Goal: Transaction & Acquisition: Purchase product/service

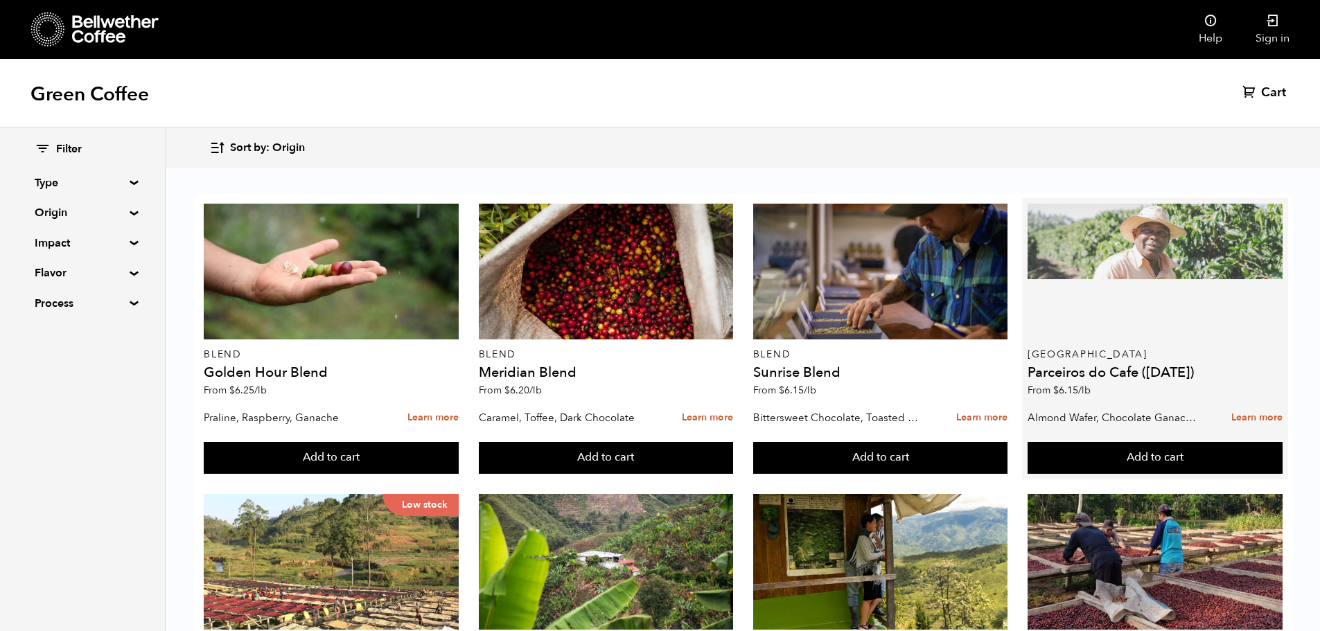
click at [1142, 288] on div at bounding box center [1155, 272] width 255 height 136
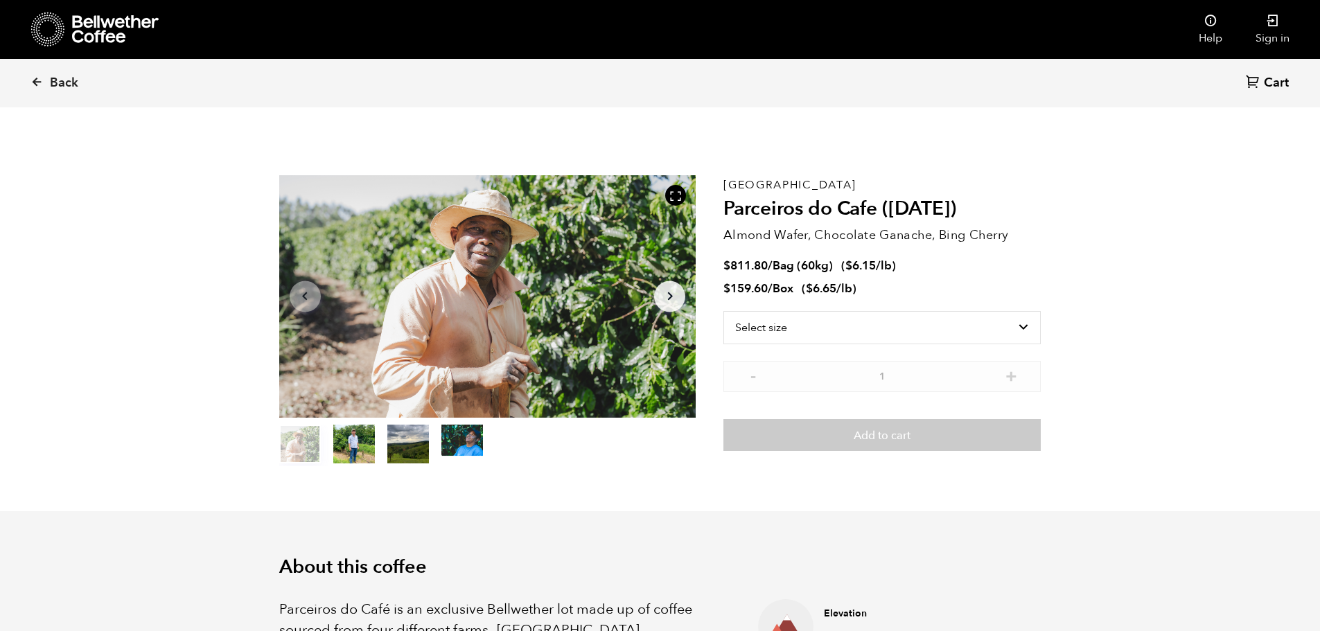
scroll to position [603, 738]
drag, startPoint x: 889, startPoint y: 256, endPoint x: 880, endPoint y: 256, distance: 8.3
click at [889, 256] on div "Brazil Parceiros do Cafe ([DATE]) Almond Wafer, Chocolate Ganache, Bing Cherry …" at bounding box center [882, 320] width 317 height 291
click at [776, 263] on span "Bag (60kg)" at bounding box center [803, 266] width 60 height 16
click at [825, 325] on select "Select size Bag (60kg) (132 lbs) Box (24 lbs)" at bounding box center [882, 327] width 317 height 33
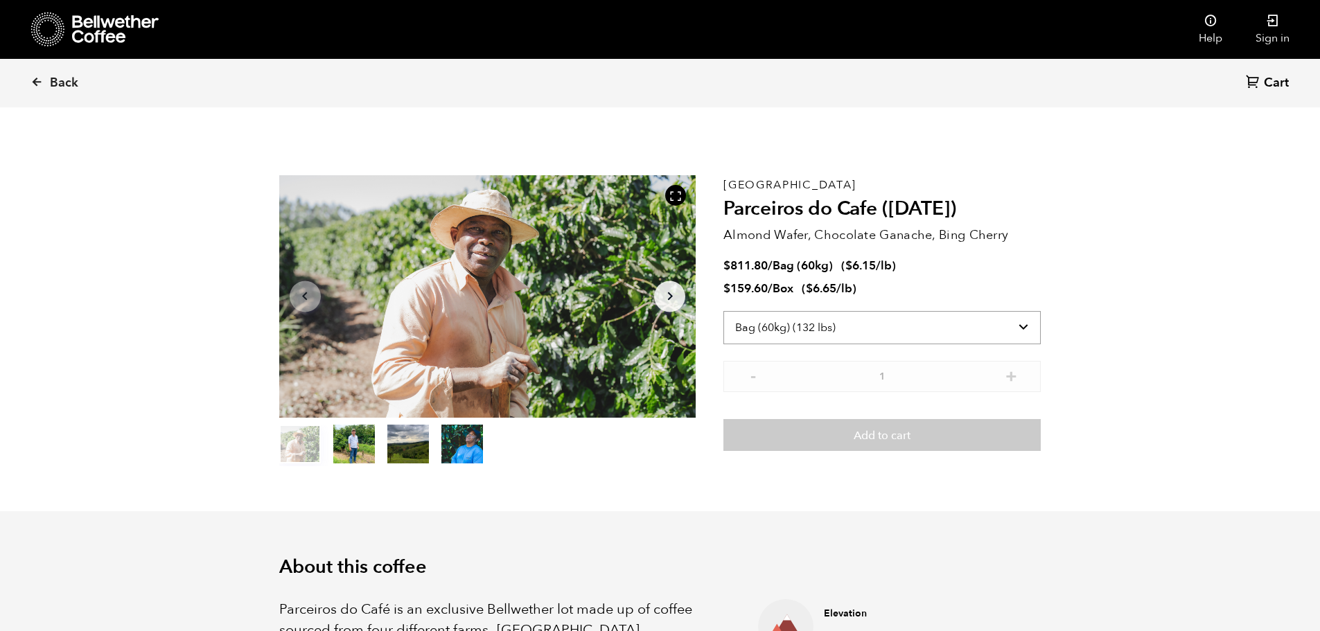
click at [724, 311] on select "Select size Bag (60kg) (132 lbs) Box (24 lbs)" at bounding box center [882, 327] width 317 height 33
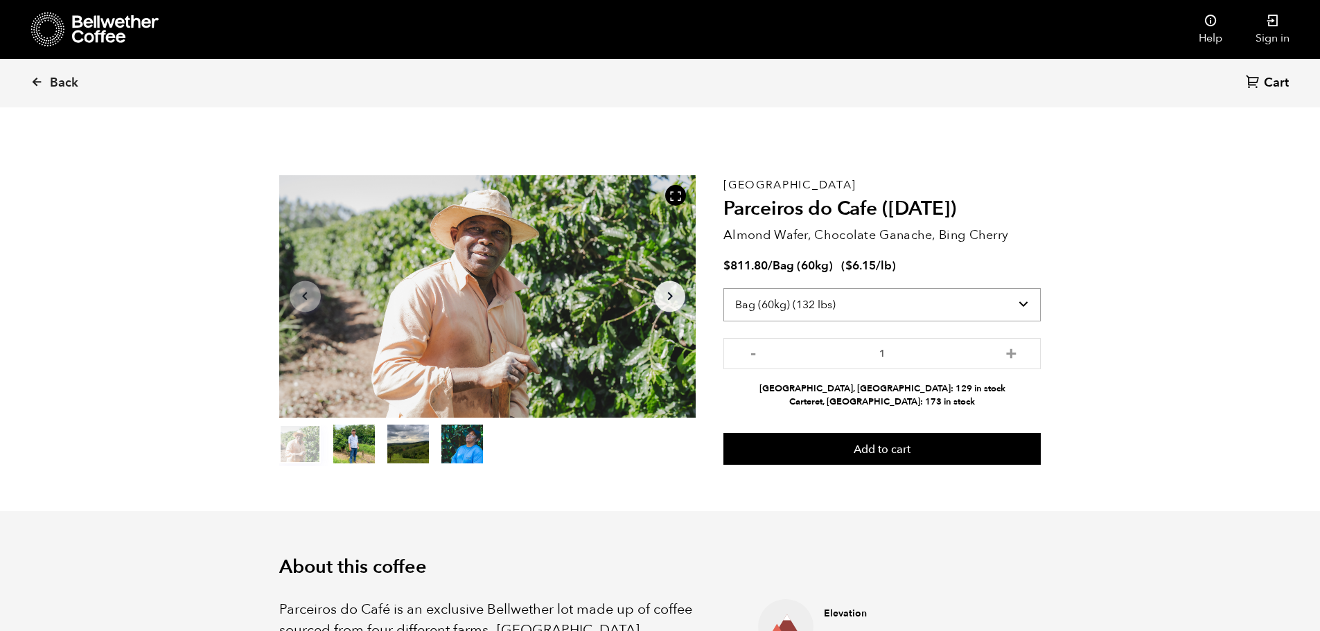
click at [886, 304] on select "Select size Bag (60kg) (132 lbs) Box (24 lbs)" at bounding box center [882, 304] width 317 height 33
select select "box"
click at [724, 288] on select "Select size Bag (60kg) (132 lbs) Box (24 lbs)" at bounding box center [882, 304] width 317 height 33
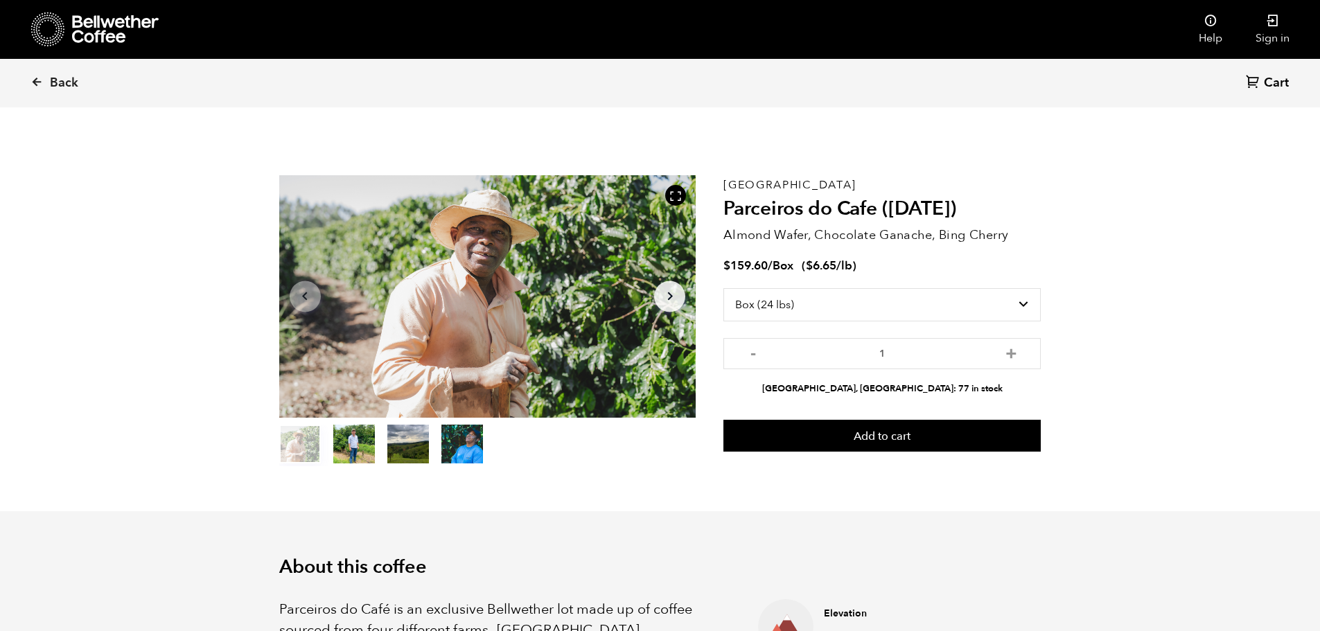
click at [752, 261] on bdi "$ 159.60" at bounding box center [746, 266] width 44 height 16
drag, startPoint x: 868, startPoint y: 253, endPoint x: 862, endPoint y: 229, distance: 24.9
click at [868, 252] on div "Brazil Parceiros do Cafe ([DATE]) Almond Wafer, Chocolate Ganache, Bing Cherry …" at bounding box center [882, 320] width 317 height 291
click at [885, 298] on select "Select size Bag (60kg) (132 lbs) Box (24 lbs)" at bounding box center [882, 304] width 317 height 33
click at [724, 311] on select "Select size Bag (60kg) (132 lbs) Box (24 lbs)" at bounding box center [882, 304] width 317 height 33
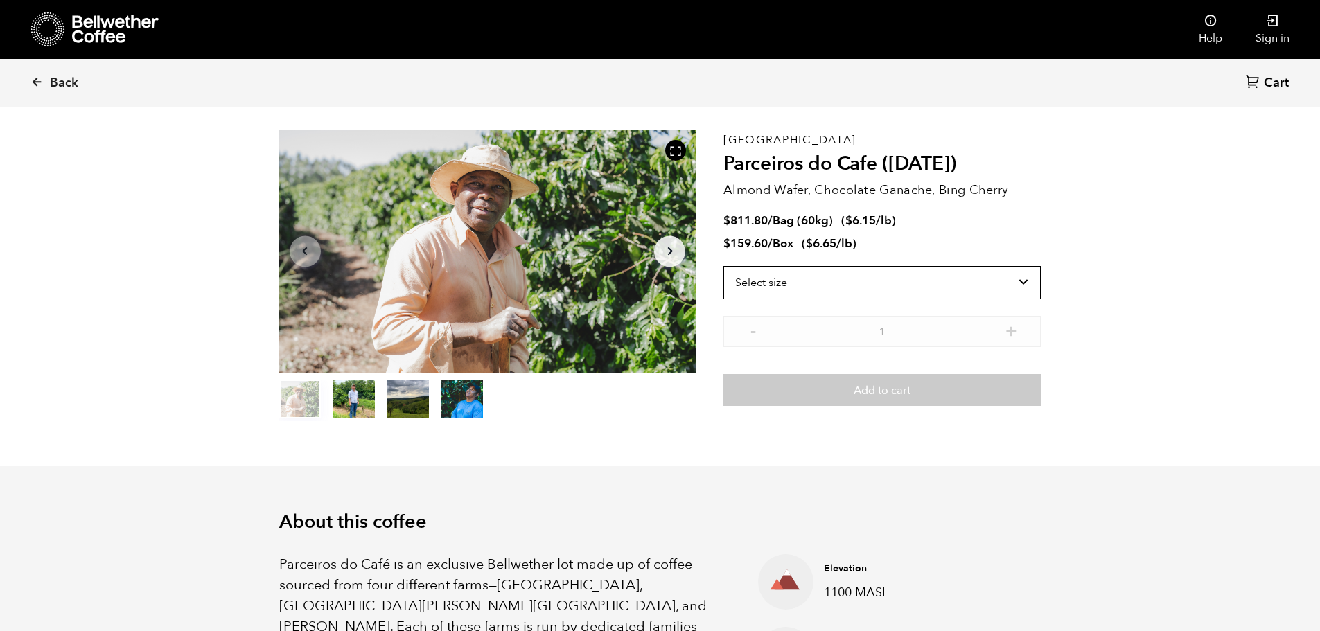
scroll to position [69, 0]
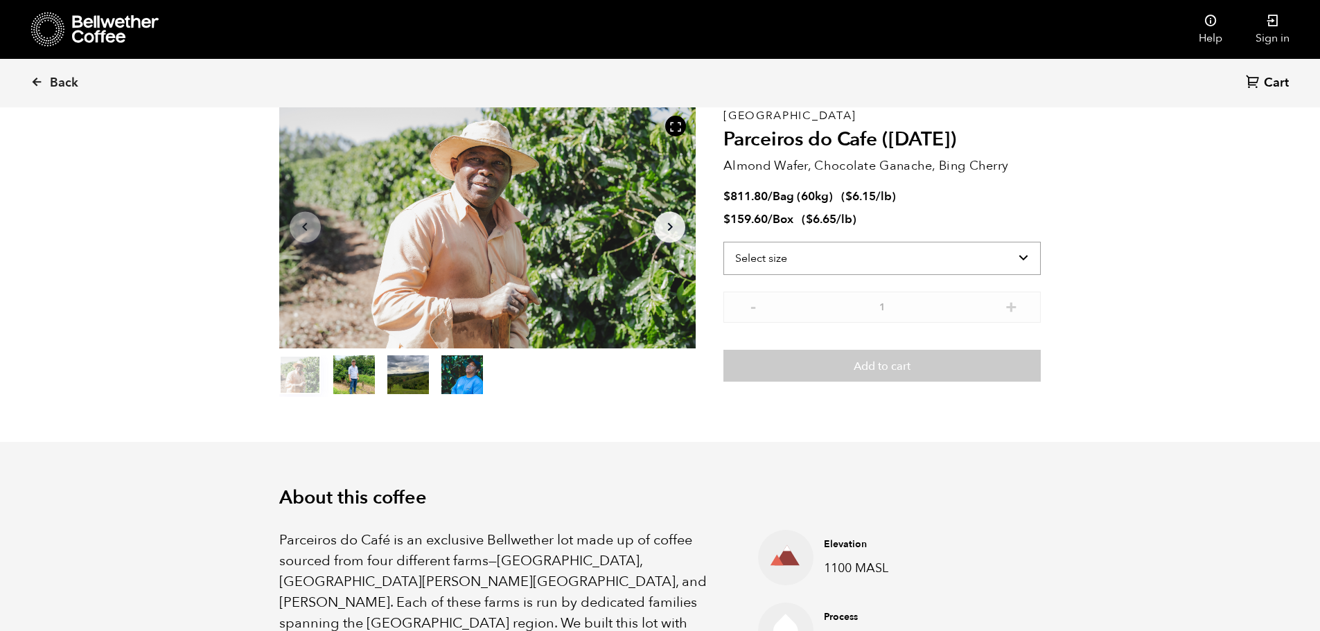
click at [915, 259] on select "Select size Bag (60kg) (132 lbs) Box (24 lbs)" at bounding box center [882, 258] width 317 height 33
select select "bag-3"
click at [724, 242] on select "Select size Bag (60kg) (132 lbs) Box (24 lbs)" at bounding box center [882, 258] width 317 height 33
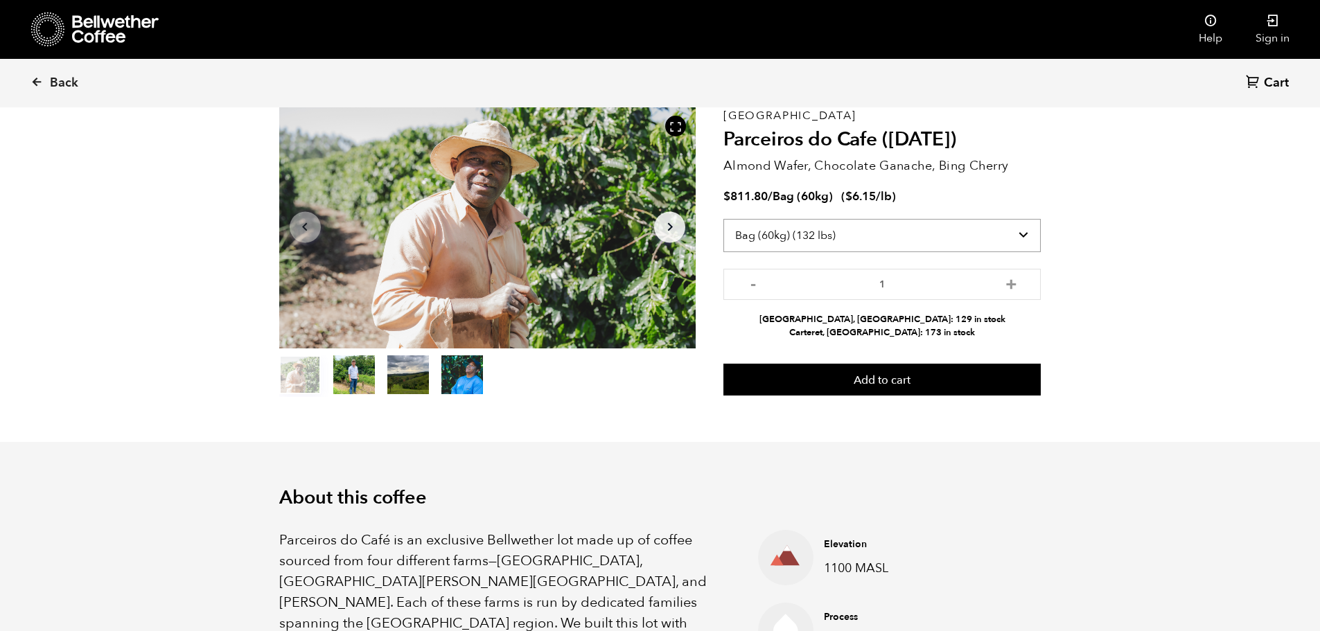
click at [873, 233] on select "Select size Bag (60kg) (132 lbs) Box (24 lbs)" at bounding box center [882, 235] width 317 height 33
select select
click at [724, 242] on select "Select size Bag (60kg) (132 lbs) Box (24 lbs)" at bounding box center [882, 235] width 317 height 33
